Goal: Task Accomplishment & Management: Use online tool/utility

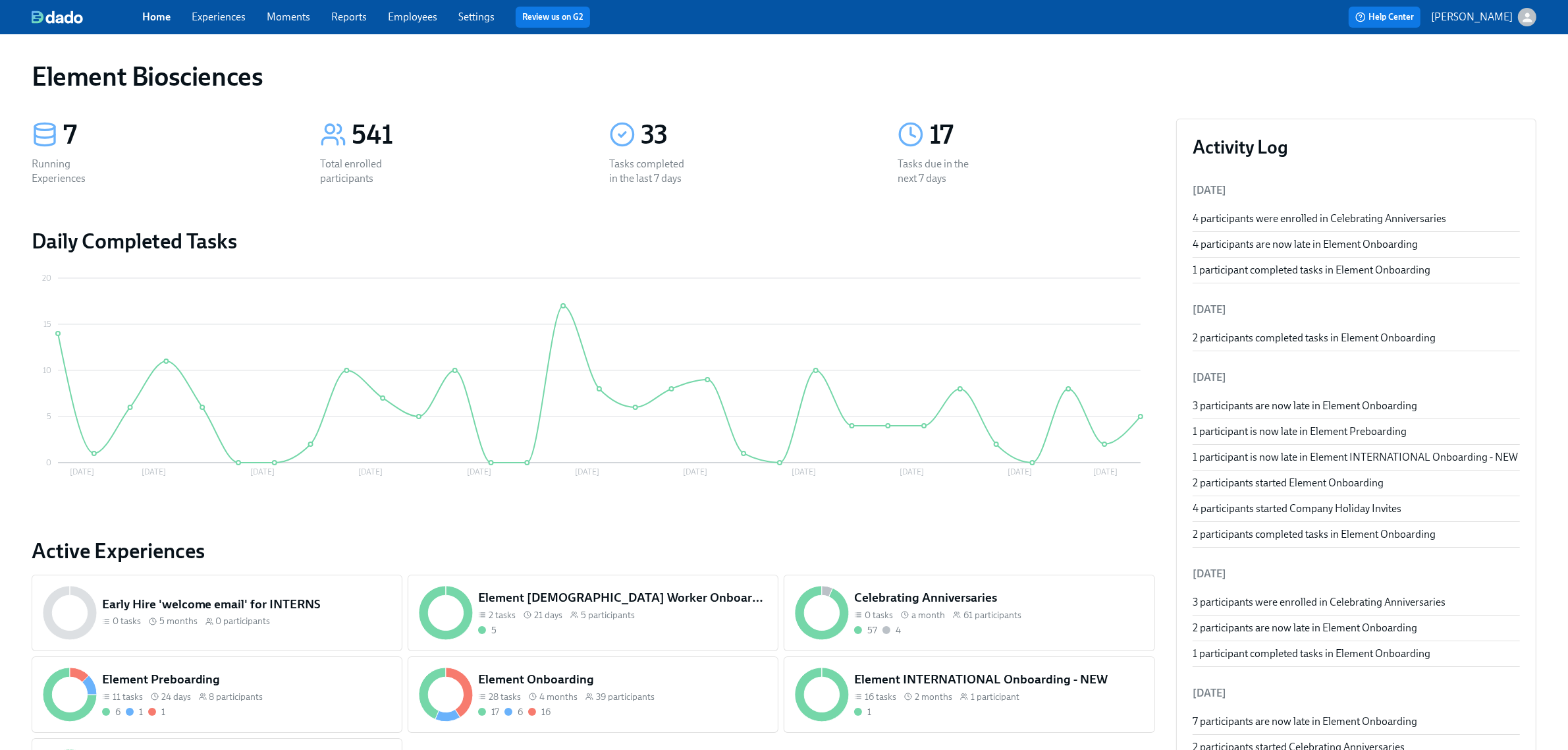
click at [222, 14] on link "Experiences" at bounding box center [219, 16] width 54 height 13
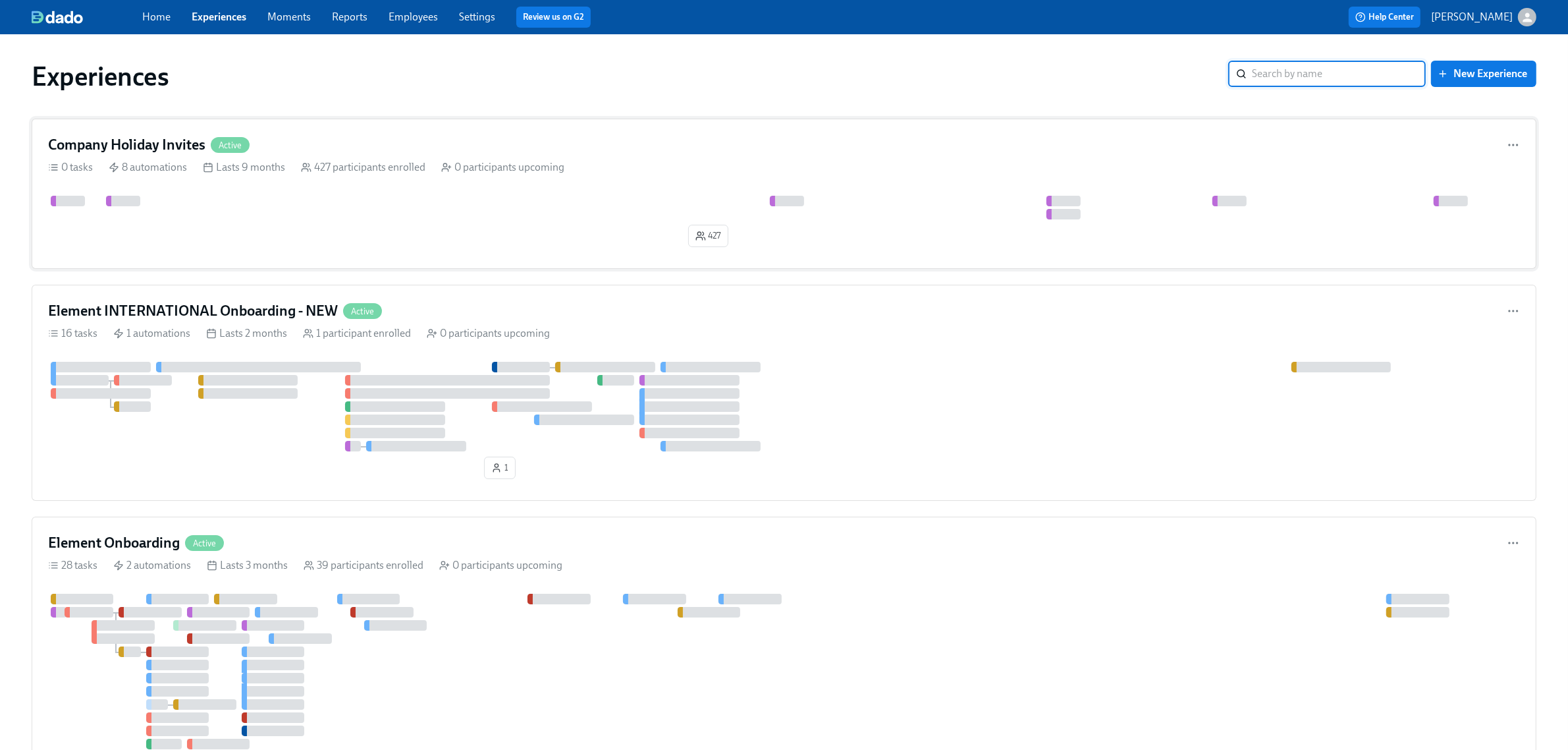
click at [346, 142] on div "Company Holiday Invites Active" at bounding box center [783, 144] width 1472 height 20
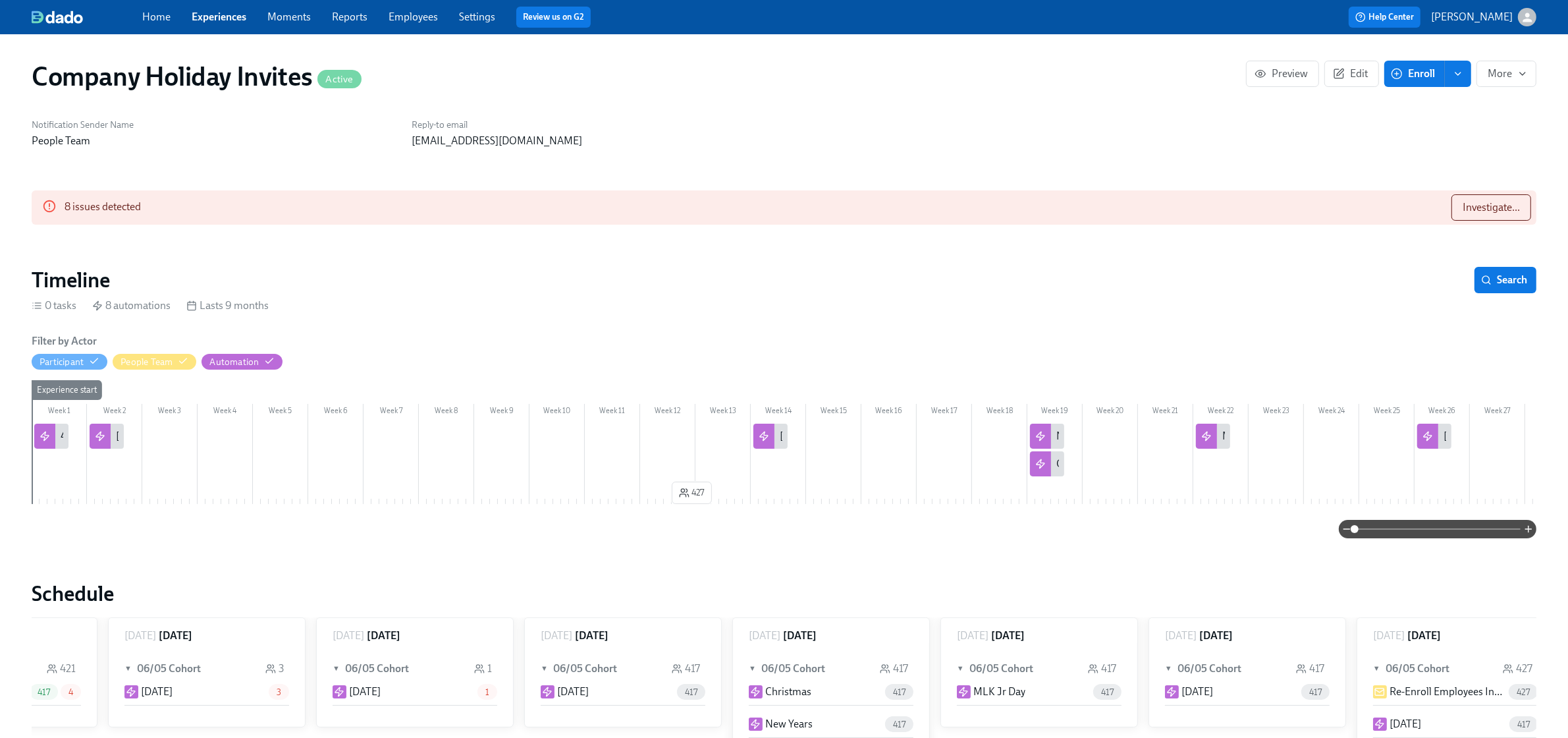
scroll to position [0, 357]
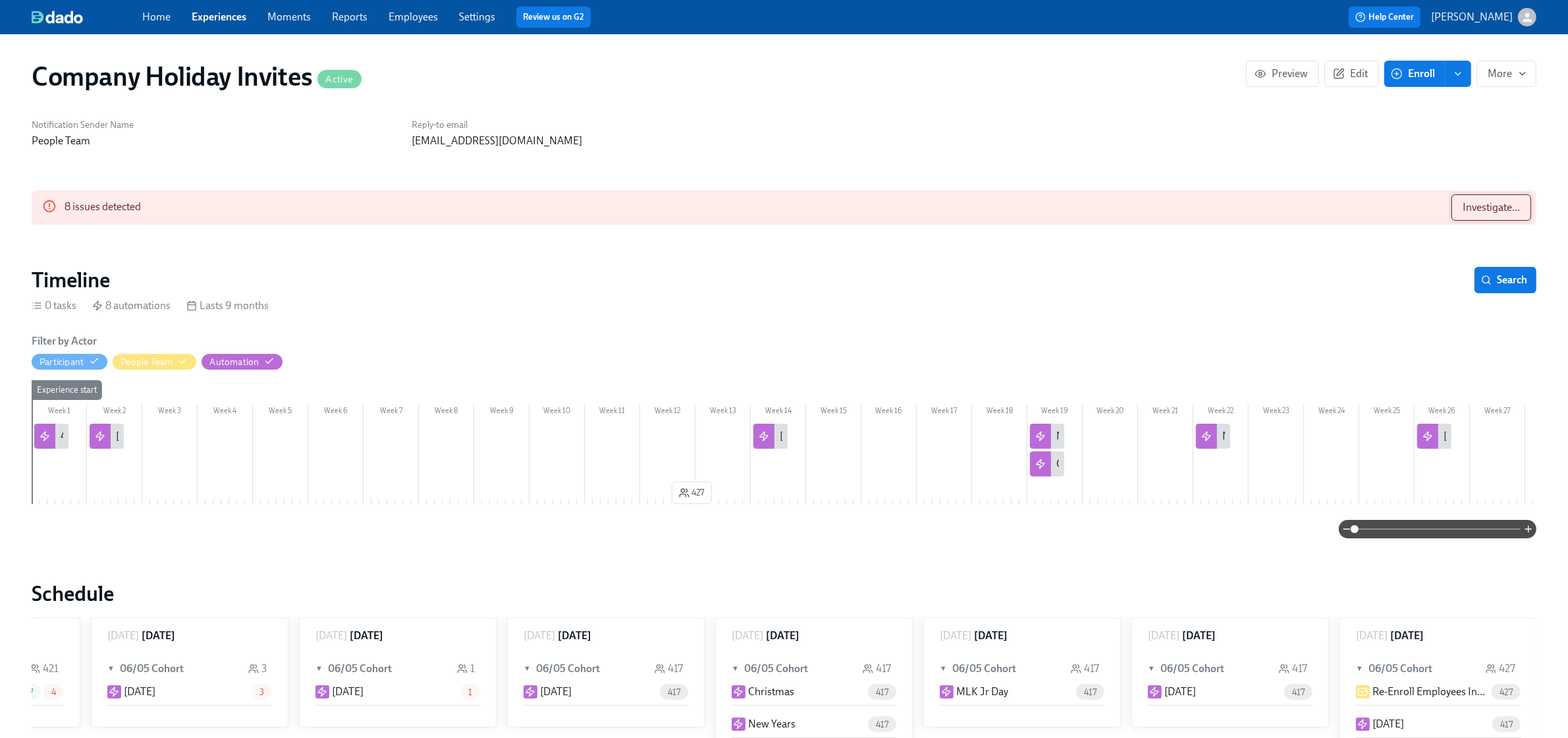
click at [1479, 208] on span "Investigate..." at bounding box center [1490, 207] width 57 height 13
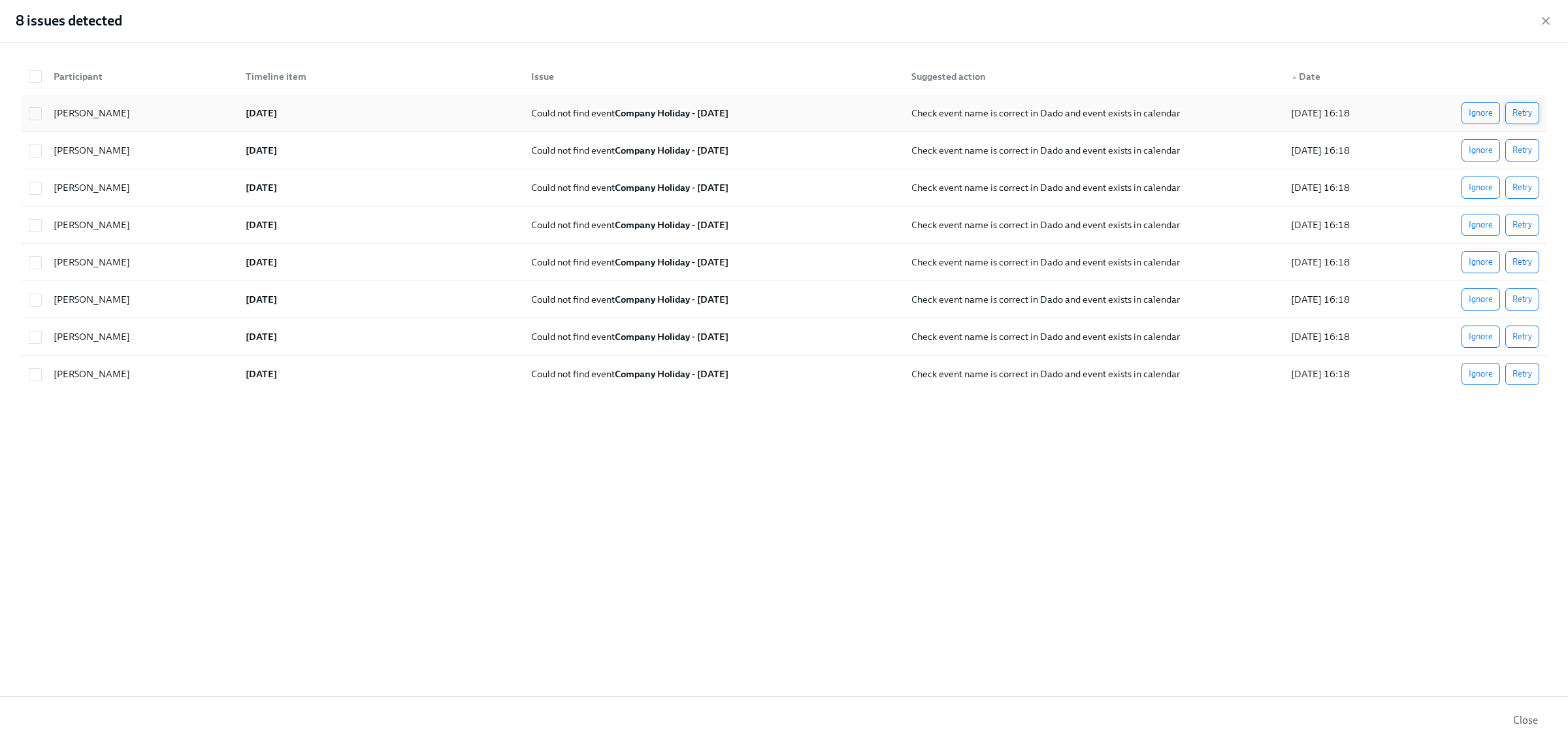
click at [1519, 117] on span "Retry" at bounding box center [1521, 113] width 19 height 13
drag, startPoint x: 1540, startPoint y: 20, endPoint x: 1520, endPoint y: 25, distance: 20.6
click at [1540, 19] on icon "button" at bounding box center [1545, 20] width 13 height 13
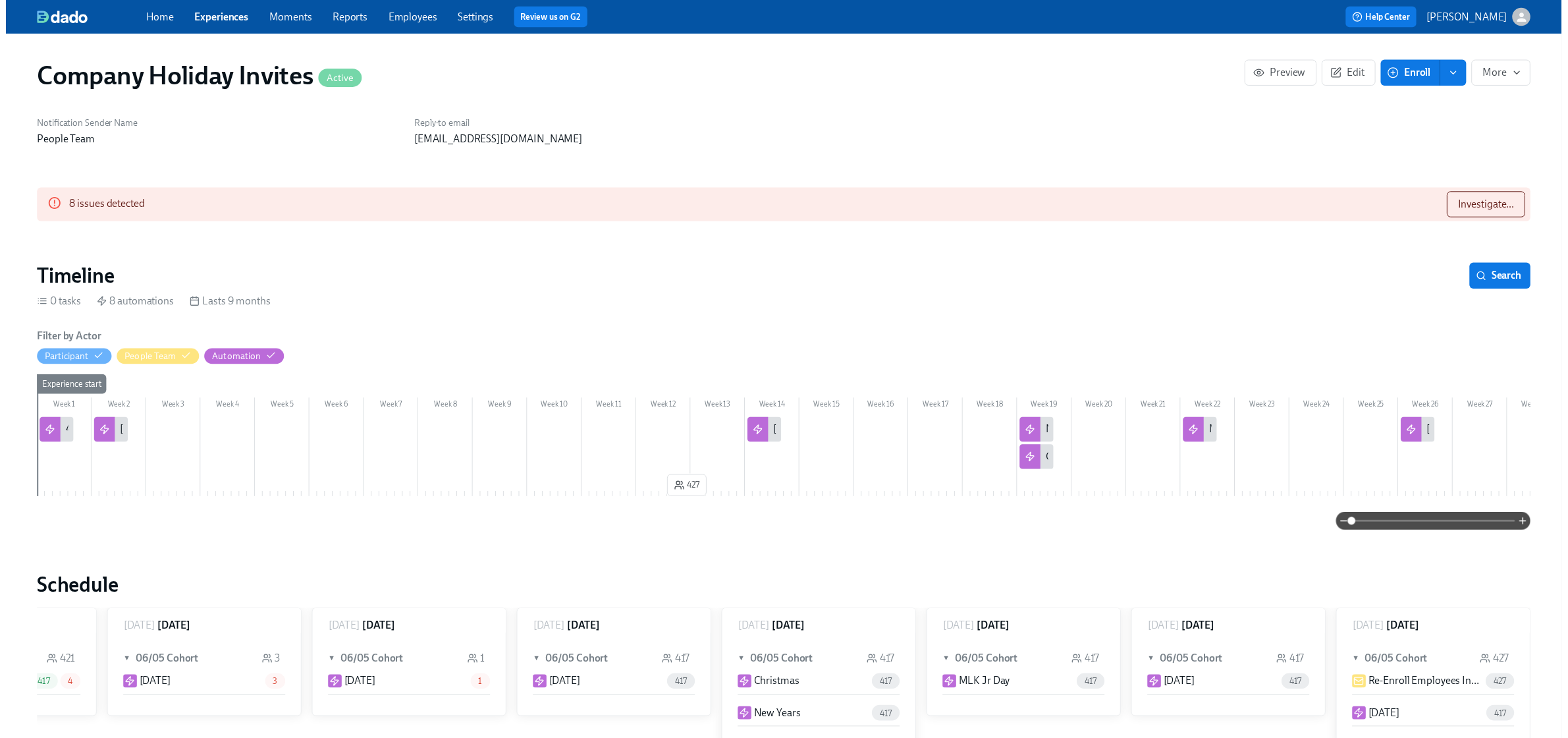
scroll to position [0, 345]
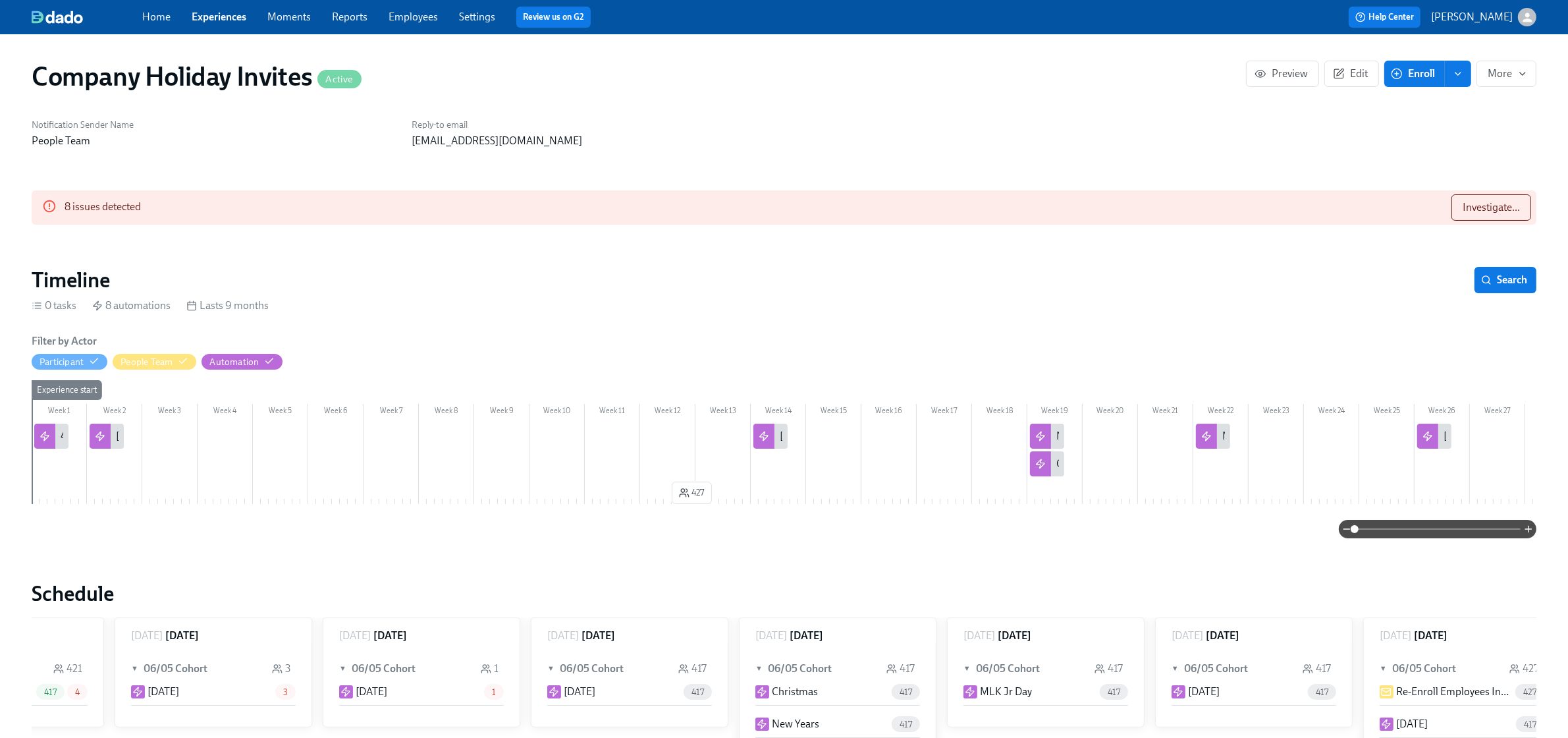
scroll to position [0, 357]
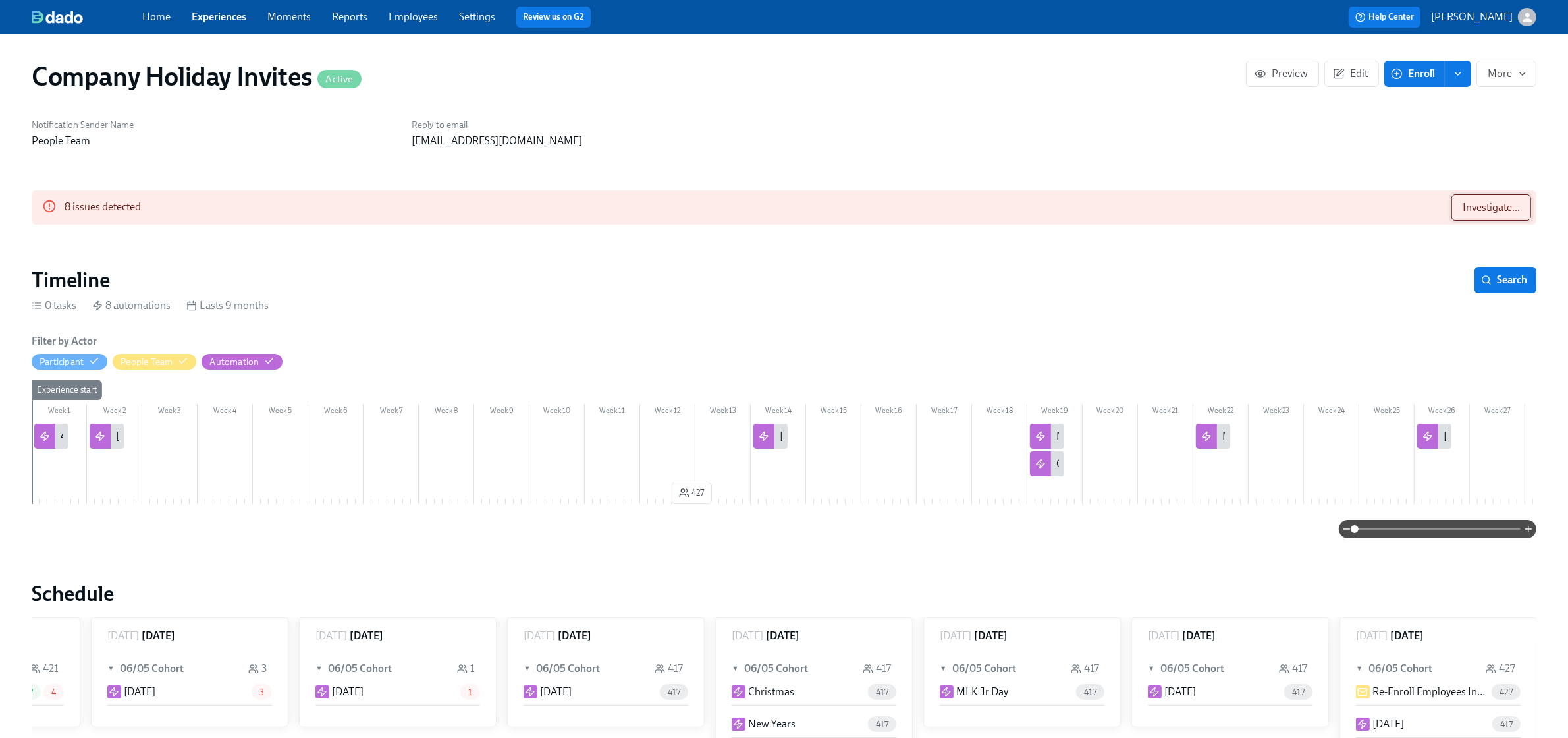
click at [1485, 201] on span "Investigate..." at bounding box center [1490, 207] width 57 height 13
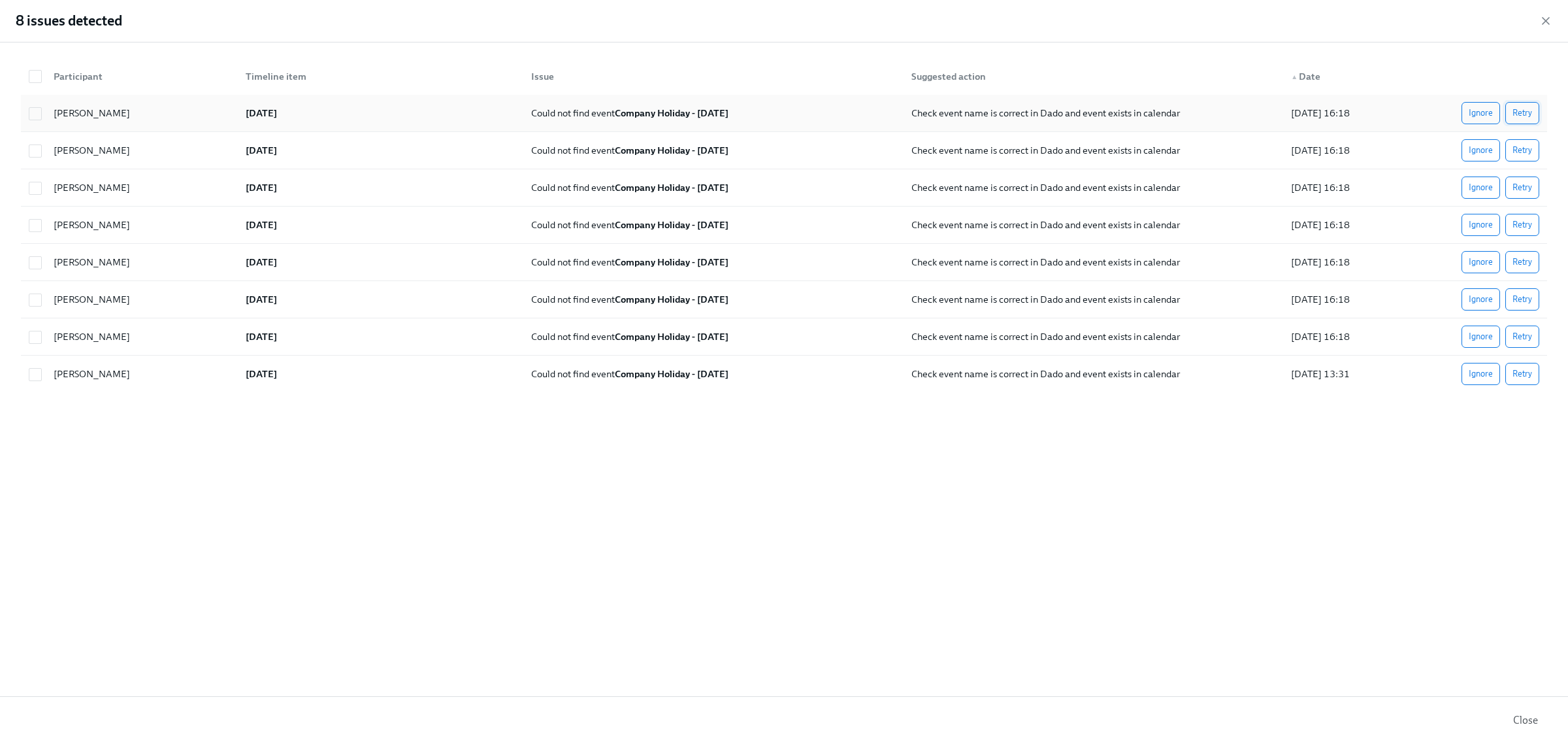
click at [1514, 114] on span "Retry" at bounding box center [1521, 113] width 19 height 13
click at [31, 75] on input "checkbox" at bounding box center [35, 76] width 12 height 12
checkbox input "true"
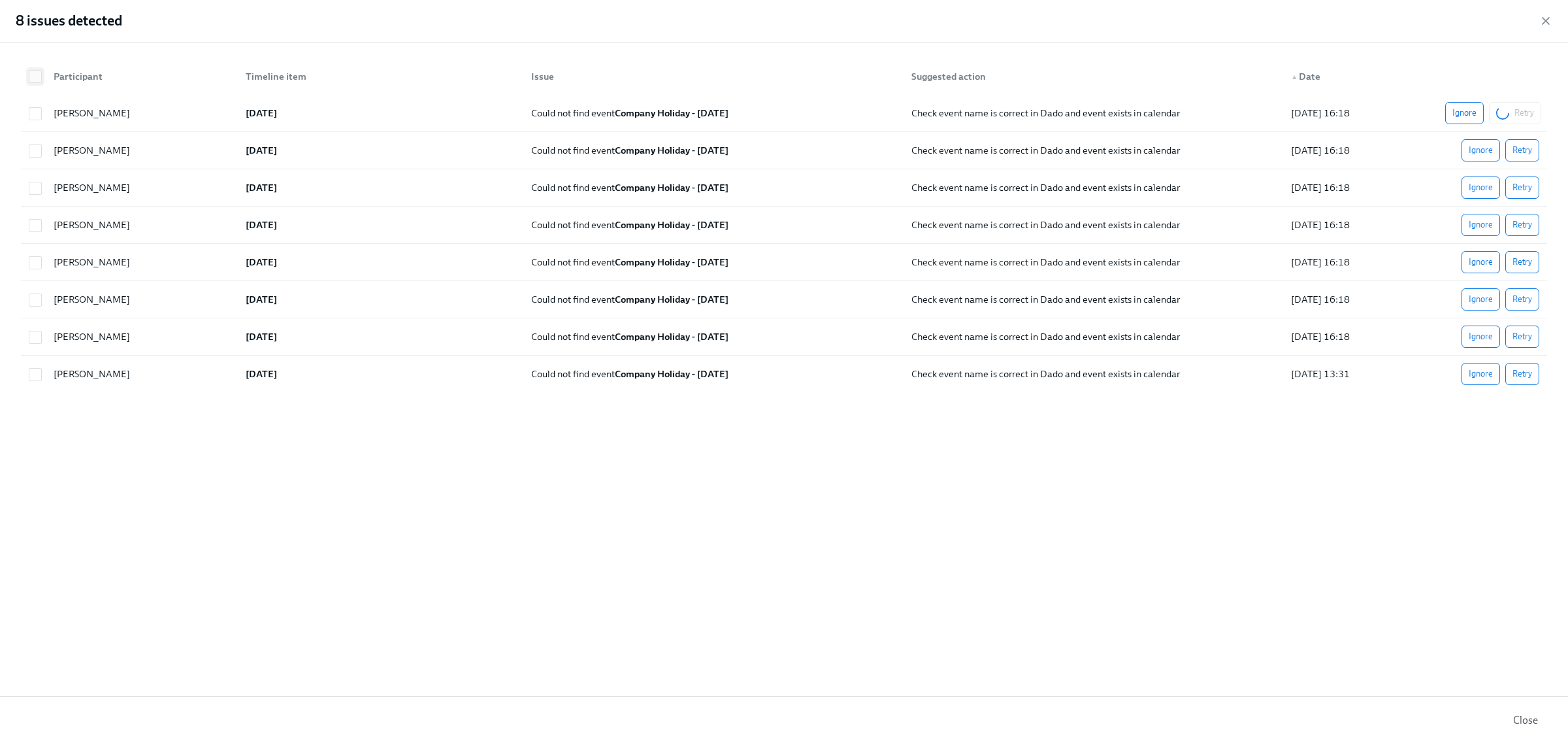
checkbox input "true"
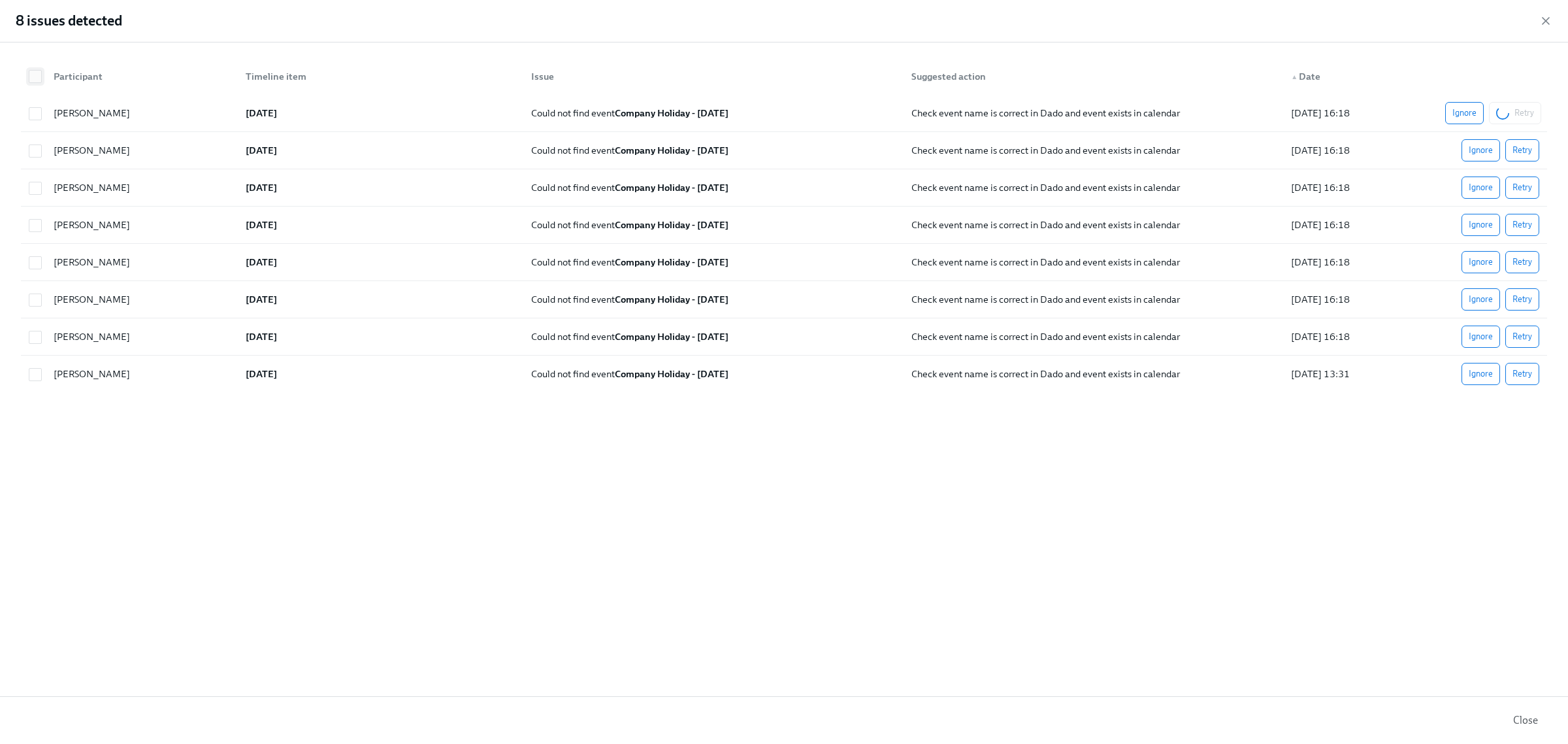
checkbox input "true"
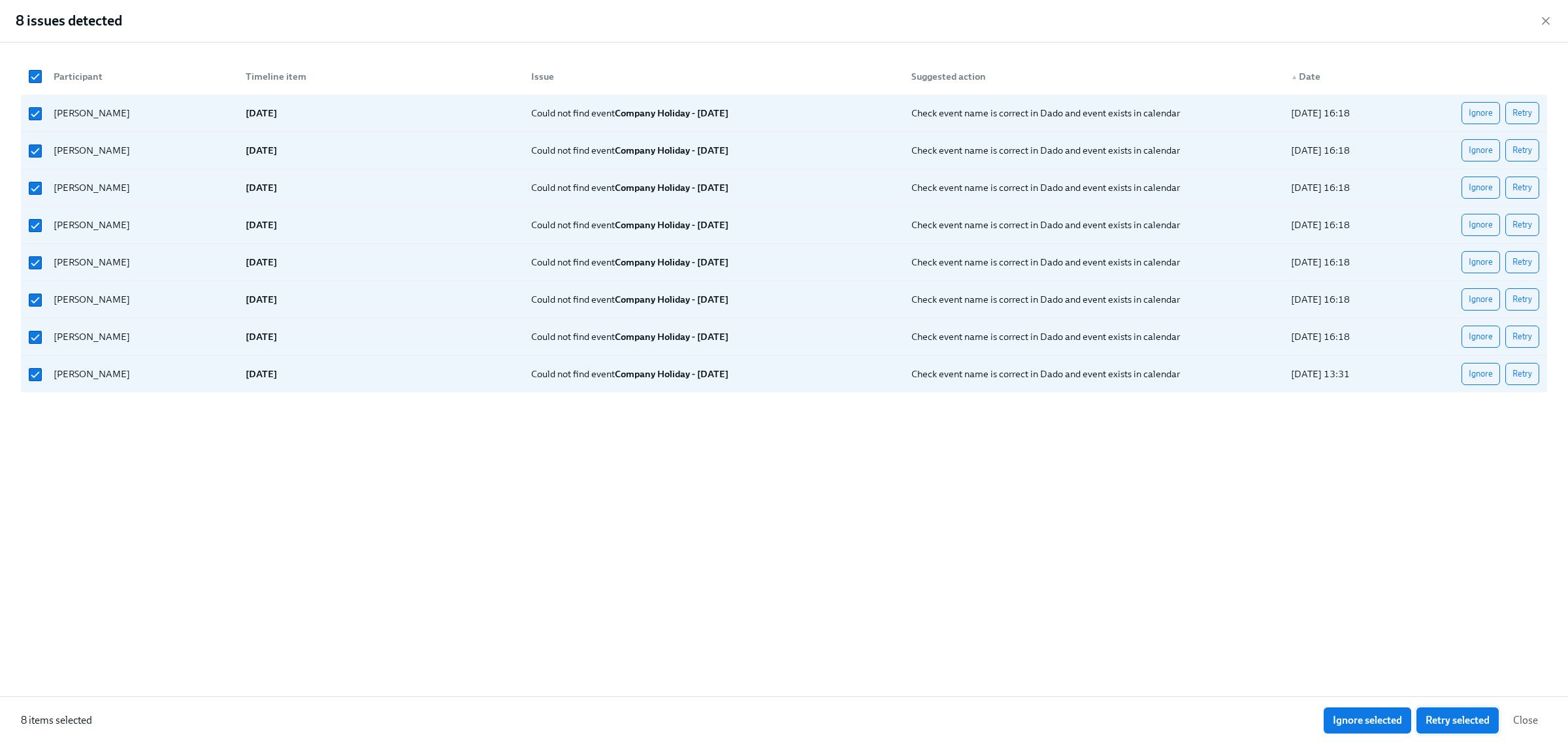
click at [1425, 721] on span "Retry selected" at bounding box center [1457, 720] width 64 height 13
click at [1542, 725] on button "Close" at bounding box center [1524, 721] width 43 height 26
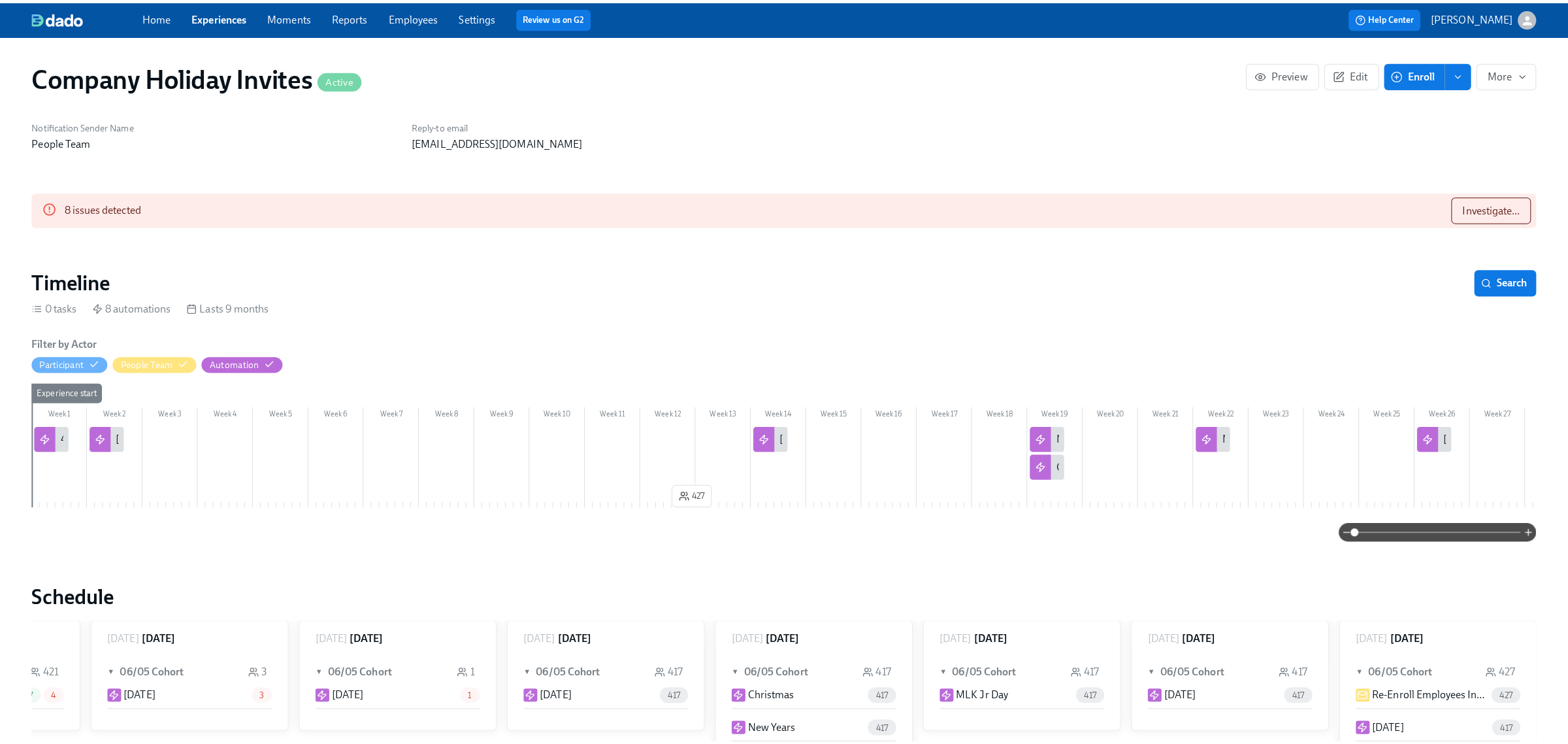
scroll to position [0, 342]
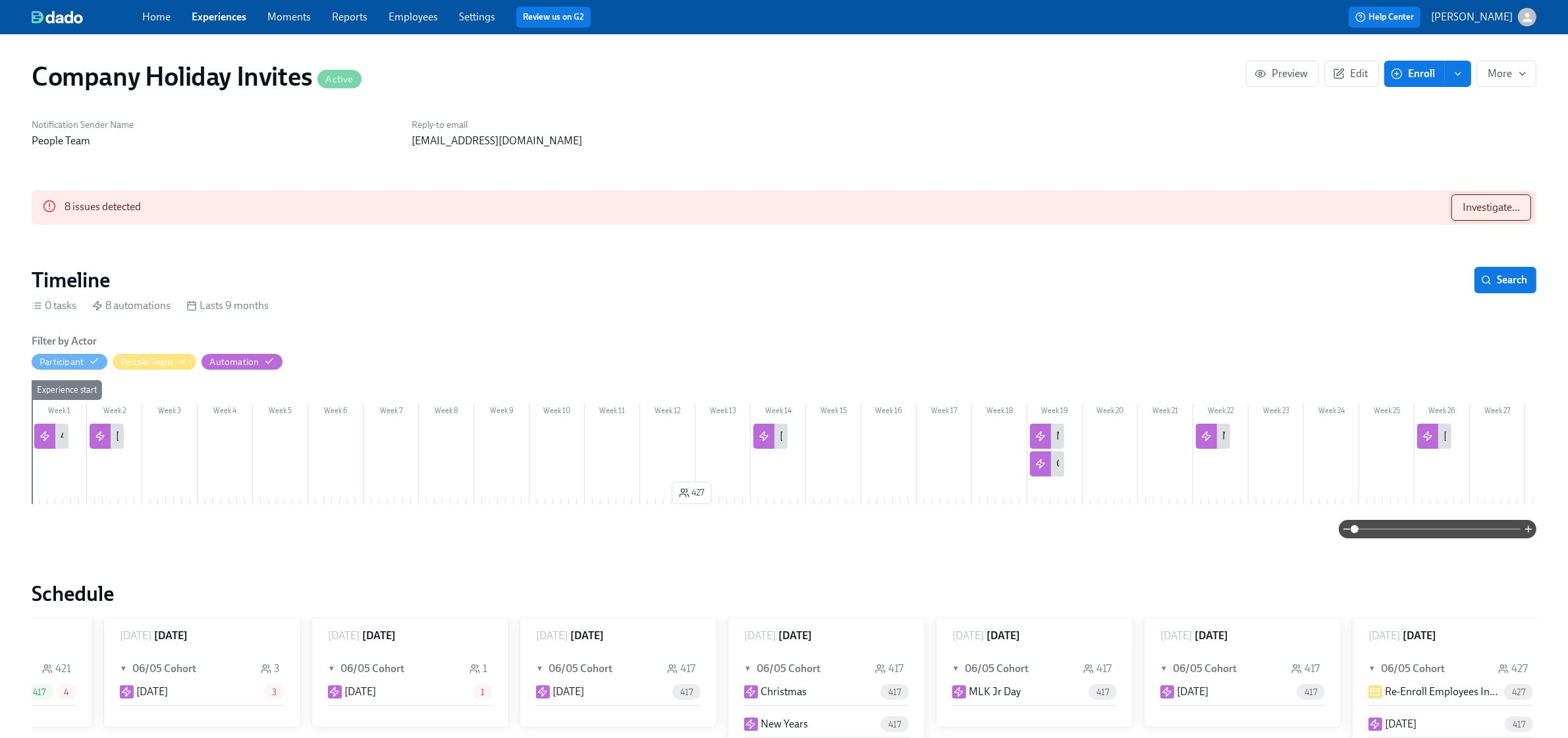
click at [1475, 205] on span "Investigate..." at bounding box center [1490, 207] width 57 height 13
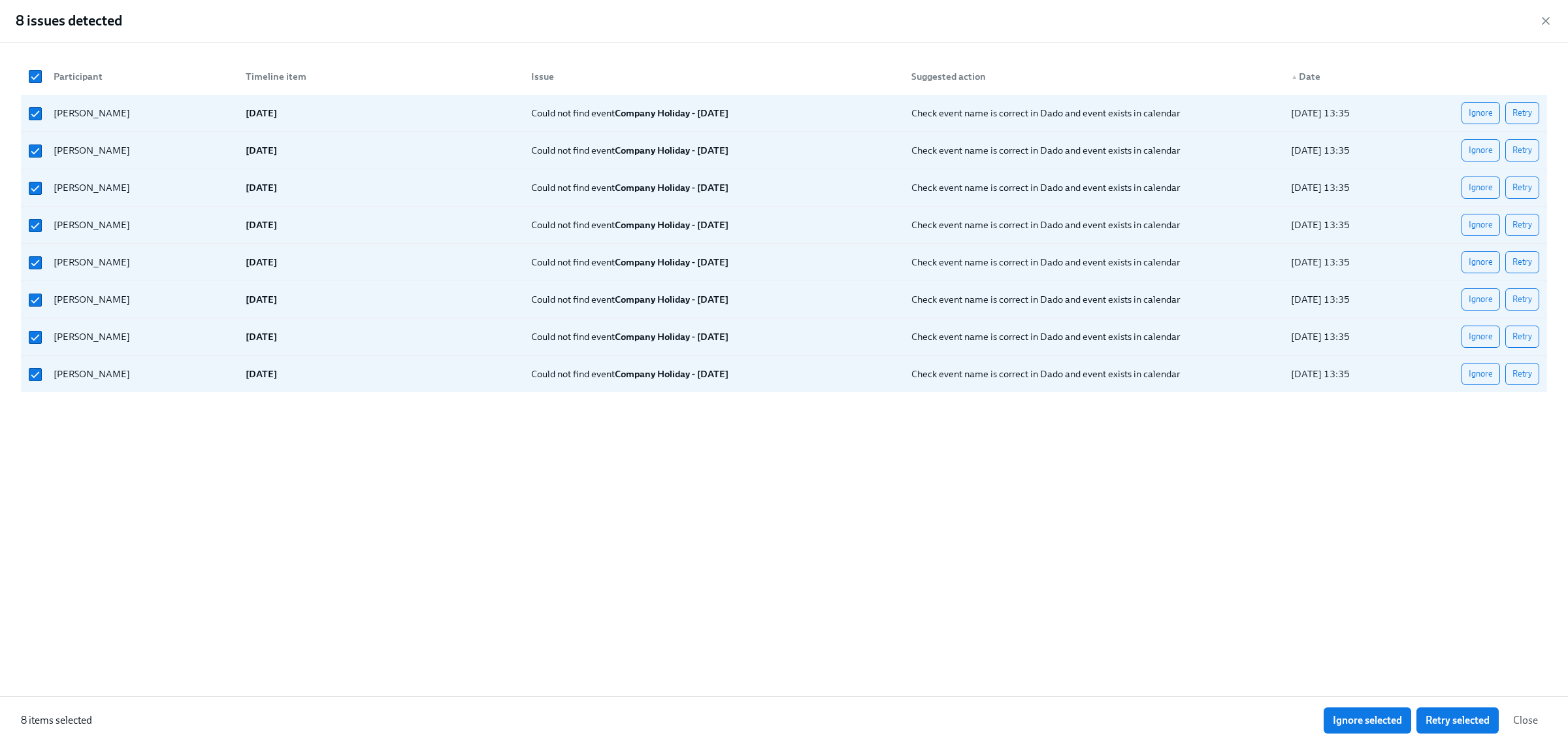
click at [639, 547] on div "Participant Timeline item Issue Suggested action ▲ Date [PERSON_NAME] [DATE] Co…" at bounding box center [784, 369] width 1568 height 654
click at [31, 75] on input "checkbox" at bounding box center [35, 76] width 12 height 12
checkbox input "false"
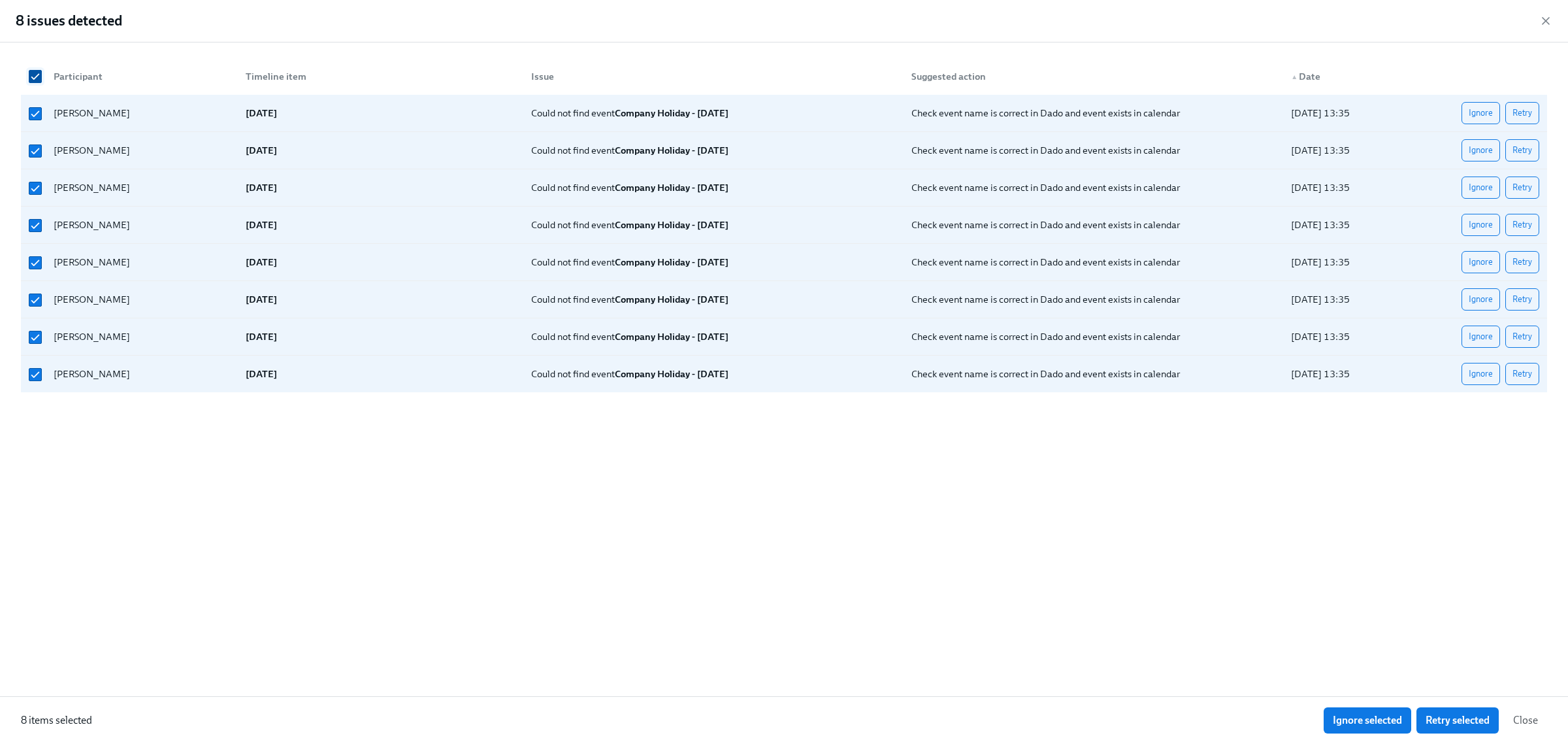
checkbox input "false"
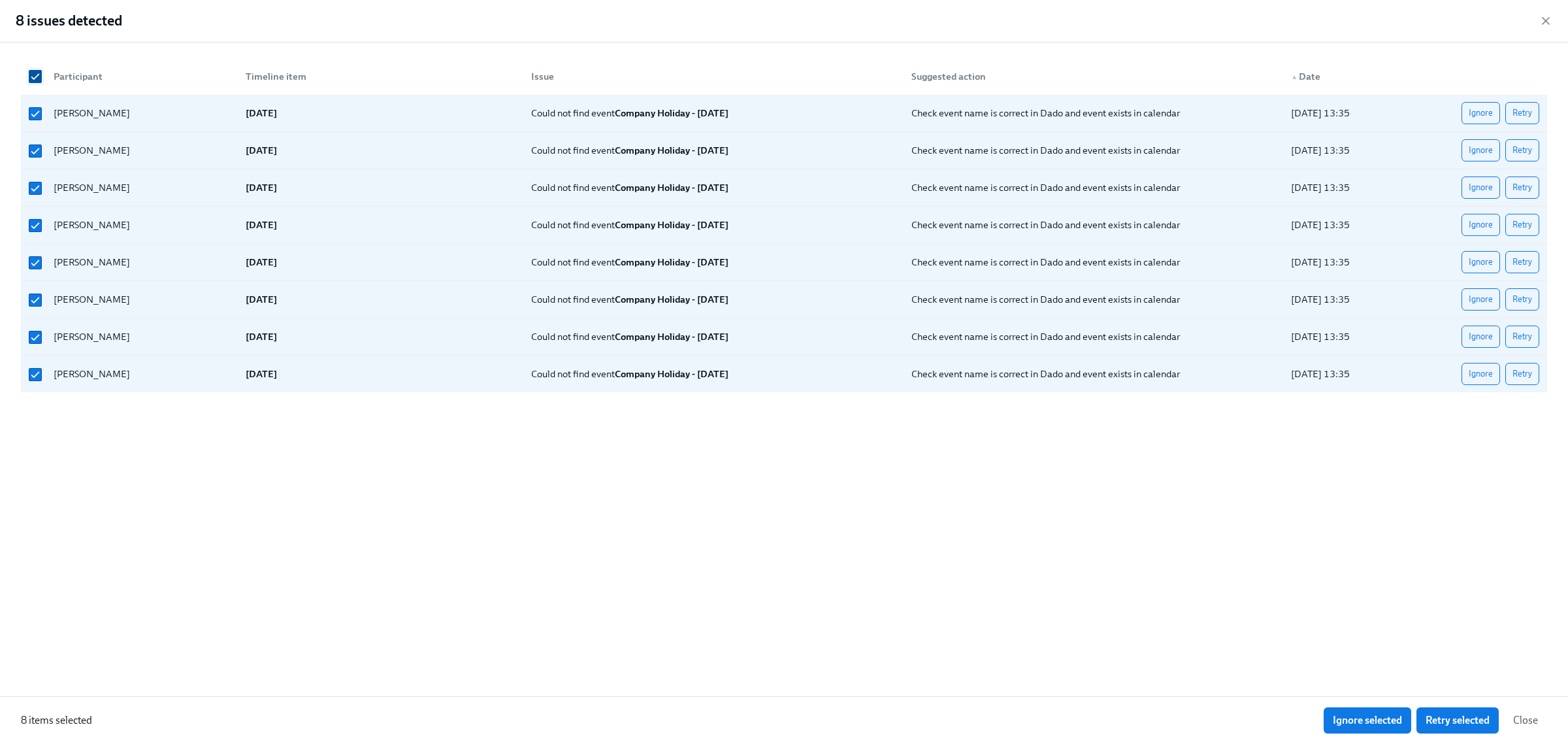
checkbox input "false"
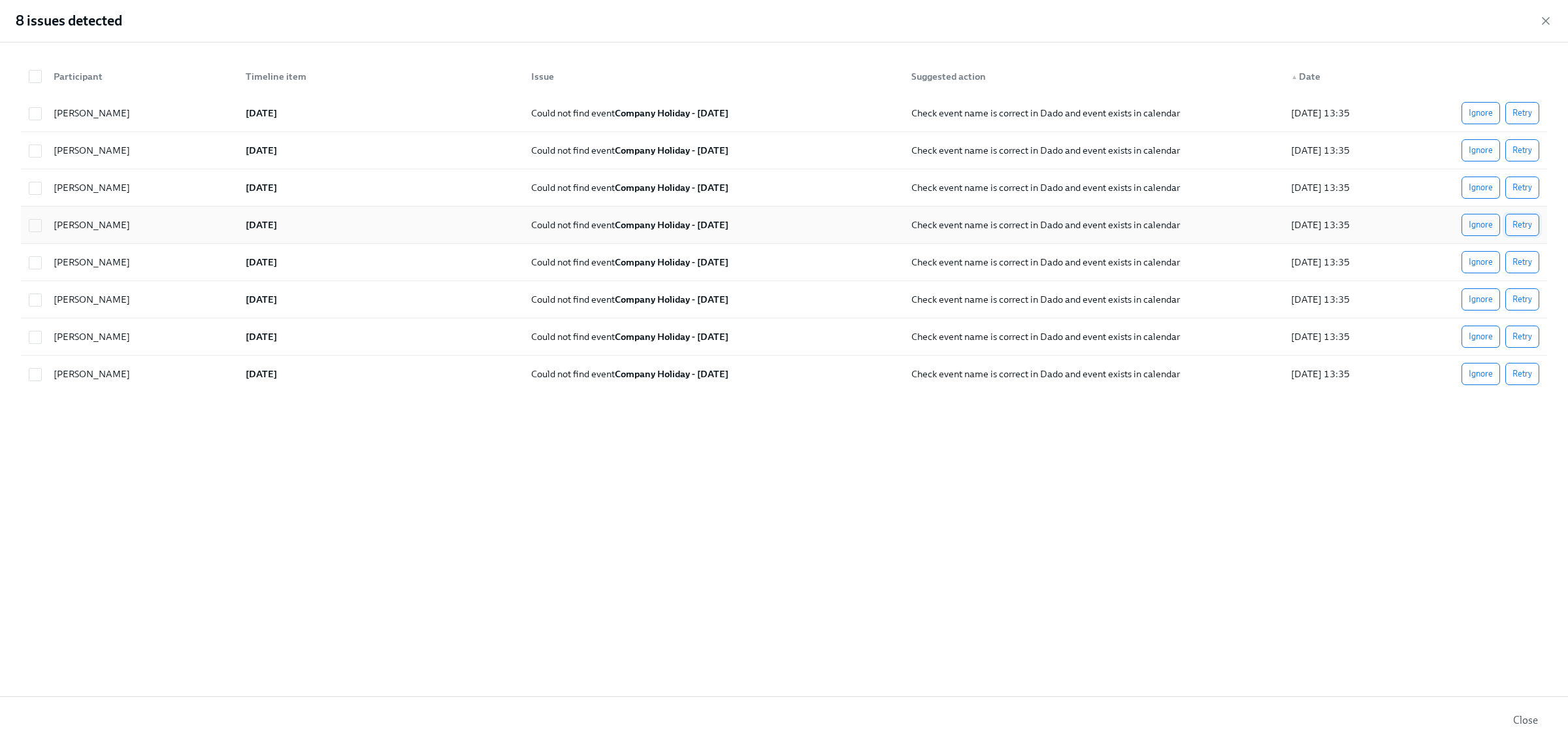
click at [1514, 224] on span "Retry" at bounding box center [1521, 225] width 19 height 13
drag, startPoint x: 1515, startPoint y: 110, endPoint x: 1414, endPoint y: 437, distance: 342.2
click at [1515, 111] on span "Retry" at bounding box center [1521, 113] width 19 height 13
